Goal: Complete application form: Complete application form

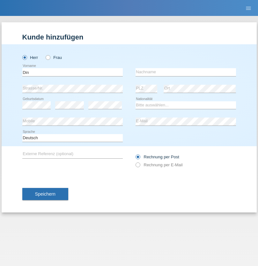
type input "Din"
click at [185, 72] on input "text" at bounding box center [185, 72] width 100 height 8
type input "Gashi"
select select "XK"
select select "C"
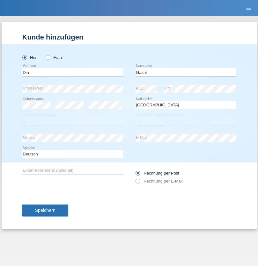
select select "04"
select select "02"
select select "2017"
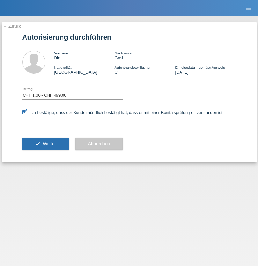
select select "1"
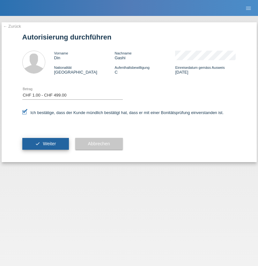
click at [45, 144] on span "Weiter" at bounding box center [49, 143] width 13 height 5
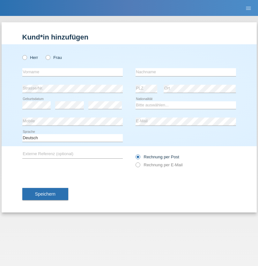
radio input "true"
click at [72, 72] on input "text" at bounding box center [72, 72] width 100 height 8
type input "[PERSON_NAME]"
click at [185, 72] on input "text" at bounding box center [185, 72] width 100 height 8
type input "Puleio"
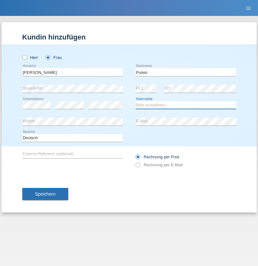
select select "CH"
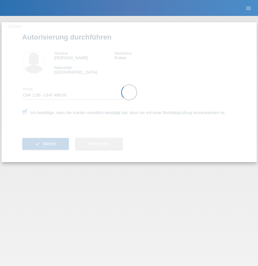
select select "1"
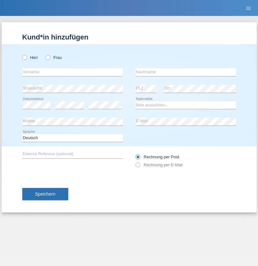
radio input "true"
click at [72, 72] on input "text" at bounding box center [72, 72] width 100 height 8
type input "[PERSON_NAME]"
click at [185, 72] on input "text" at bounding box center [185, 72] width 100 height 8
type input "Brechbühl"
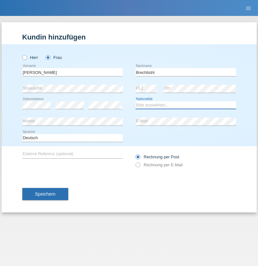
select select "CH"
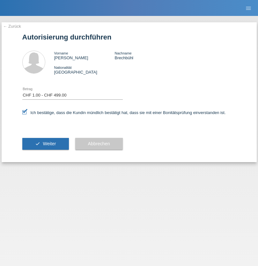
select select "1"
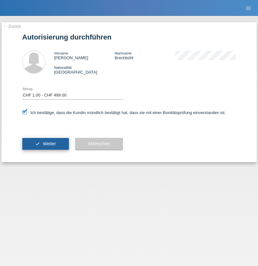
click at [45, 144] on span "Weiter" at bounding box center [49, 143] width 13 height 5
